Goal: Browse casually

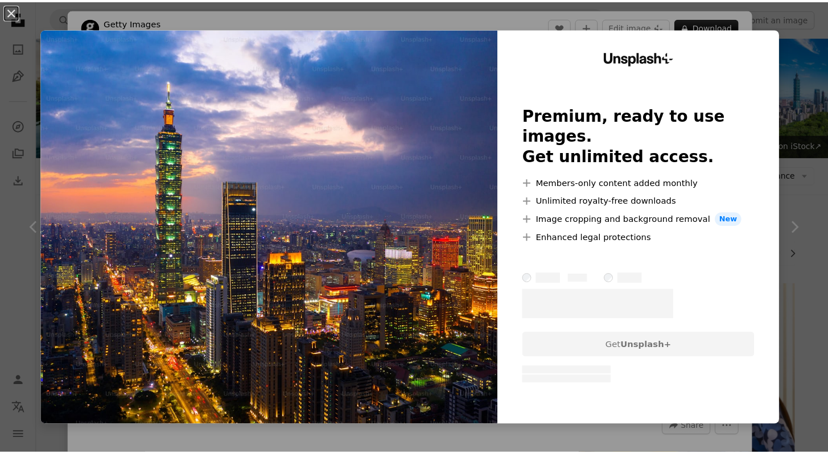
scroll to position [382, 0]
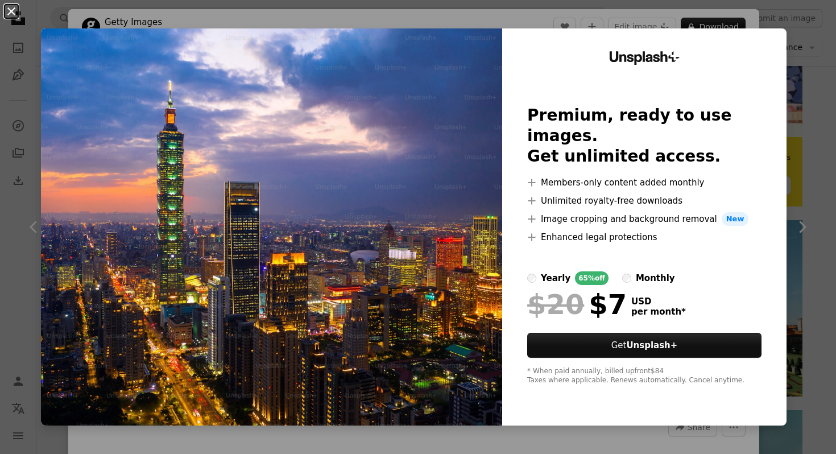
click at [14, 12] on button "An X shape" at bounding box center [12, 12] width 14 height 14
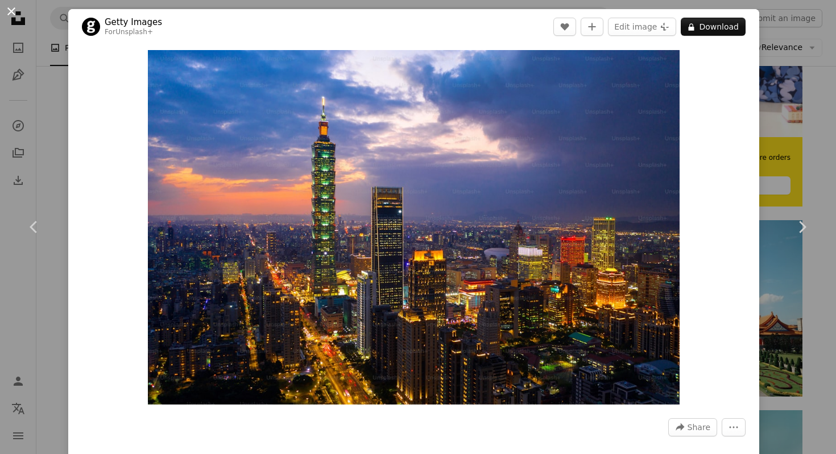
click at [13, 15] on button "An X shape" at bounding box center [12, 12] width 14 height 14
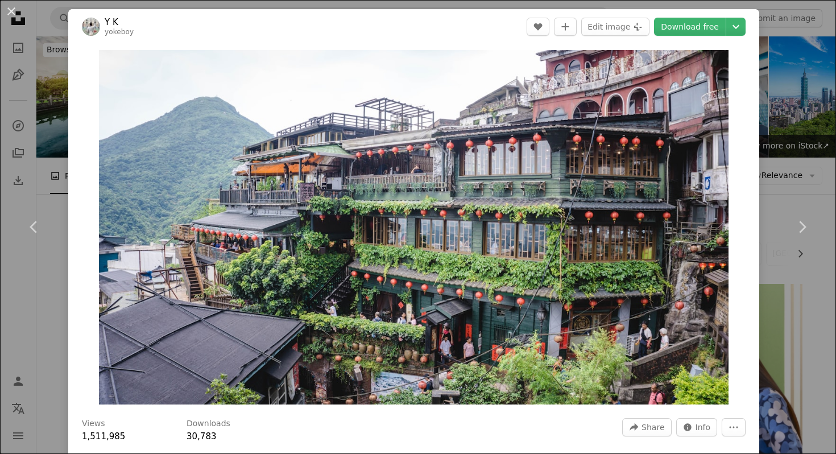
click at [34, 105] on div "An X shape Chevron left Chevron right Y K yokeboy A heart A plus sign Edit imag…" at bounding box center [418, 227] width 836 height 454
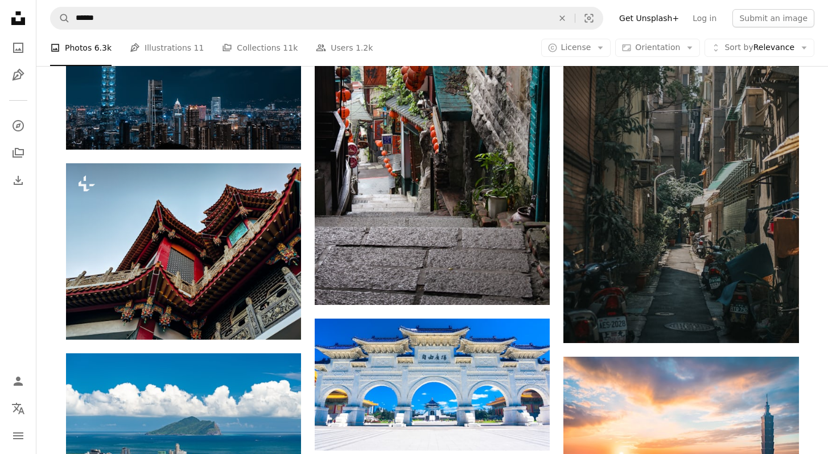
scroll to position [1788, 0]
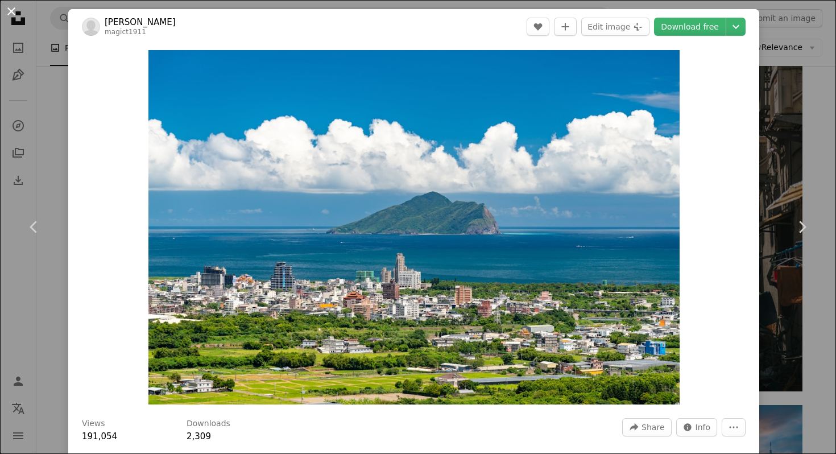
click at [13, 11] on button "An X shape" at bounding box center [12, 12] width 14 height 14
